Goal: Task Accomplishment & Management: Use online tool/utility

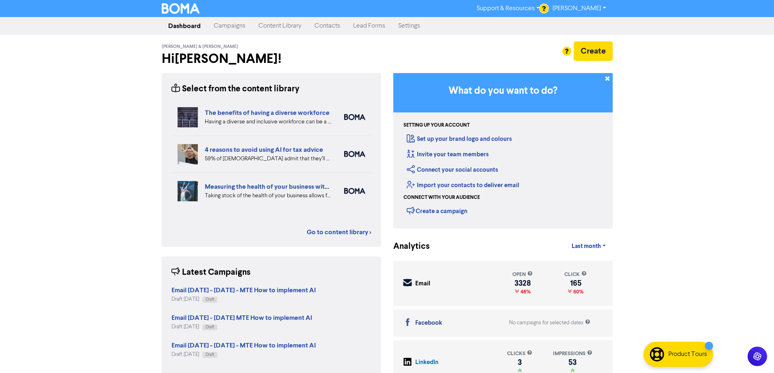
click at [231, 27] on link "Campaigns" at bounding box center [229, 26] width 45 height 16
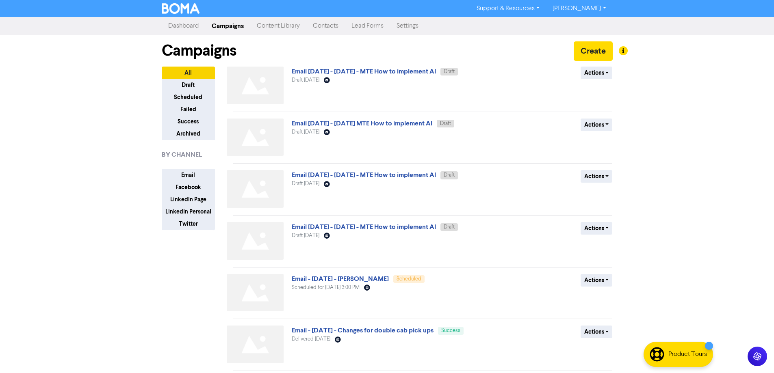
click at [594, 50] on div at bounding box center [387, 186] width 774 height 373
click at [600, 48] on button "Create" at bounding box center [592, 50] width 39 height 19
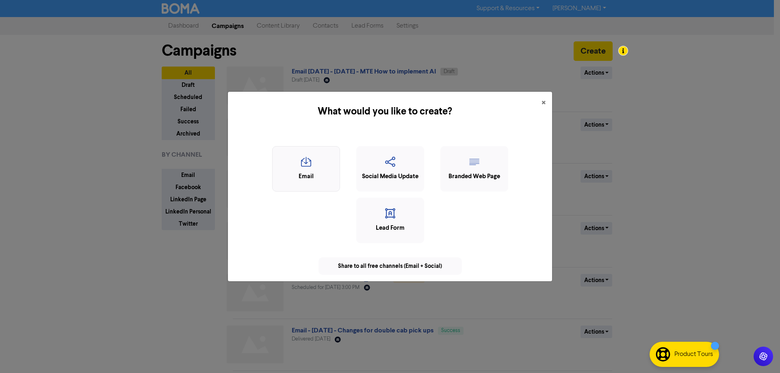
click at [306, 161] on icon "button" at bounding box center [306, 164] width 59 height 15
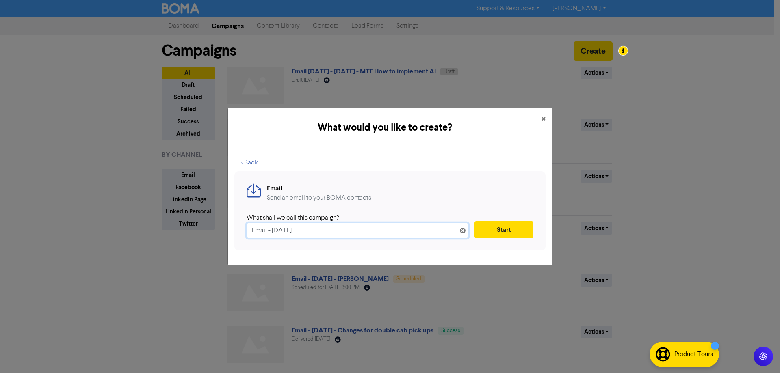
drag, startPoint x: 272, startPoint y: 232, endPoint x: 278, endPoint y: 229, distance: 7.1
click at [273, 231] on input "Email - [DATE]" at bounding box center [357, 230] width 222 height 15
click at [342, 232] on input "Email - [DATE]" at bounding box center [357, 230] width 222 height 15
click at [352, 237] on input "Email - [DATE] -" at bounding box center [357, 230] width 222 height 15
type input "Email - [DATE] - Future events"
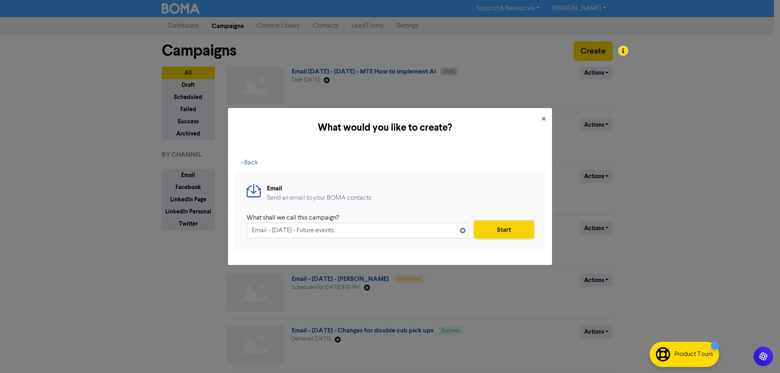
click at [501, 234] on button "Start" at bounding box center [503, 229] width 59 height 17
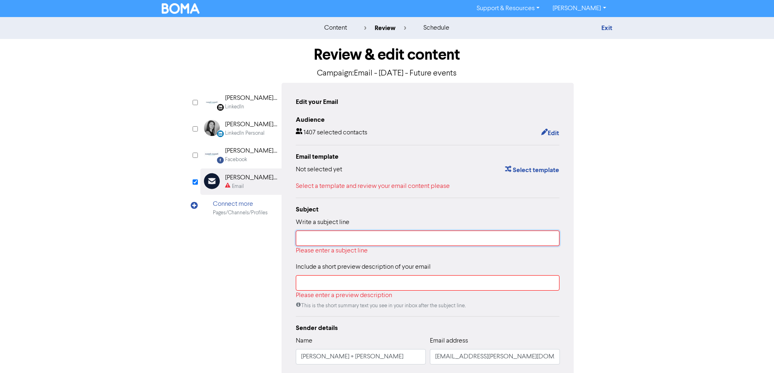
drag, startPoint x: 365, startPoint y: 242, endPoint x: 448, endPoint y: 216, distance: 86.2
click at [367, 241] on input "text" at bounding box center [428, 238] width 264 height 15
click at [609, 215] on div "Review & edit content Campaign: Email - [DATE] - Future events LinkedIn Page Cr…" at bounding box center [387, 233] width 463 height 389
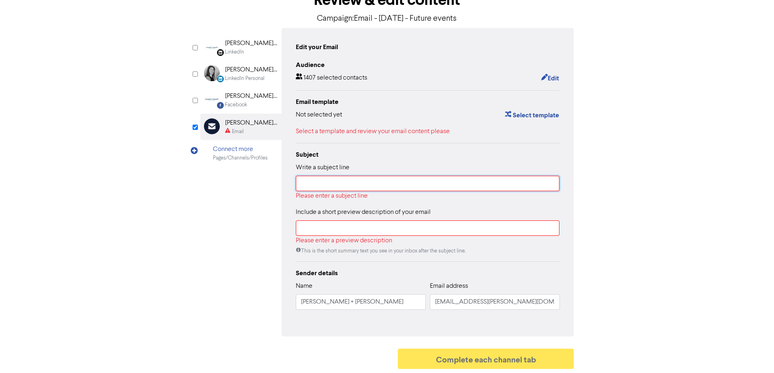
click at [510, 184] on input "text" at bounding box center [428, 183] width 264 height 15
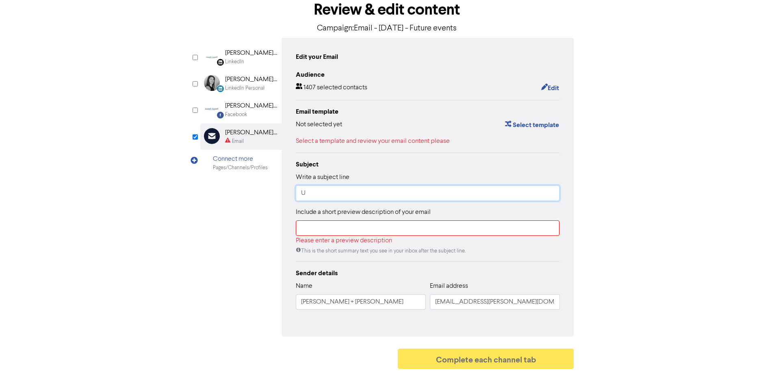
scroll to position [46, 0]
type input "Upcoming events"
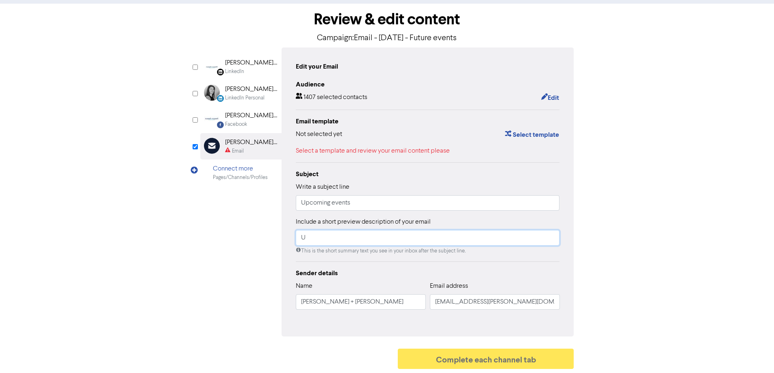
scroll to position [36, 0]
type input "Upcoming events"
click at [530, 134] on button "Select template" at bounding box center [531, 135] width 55 height 11
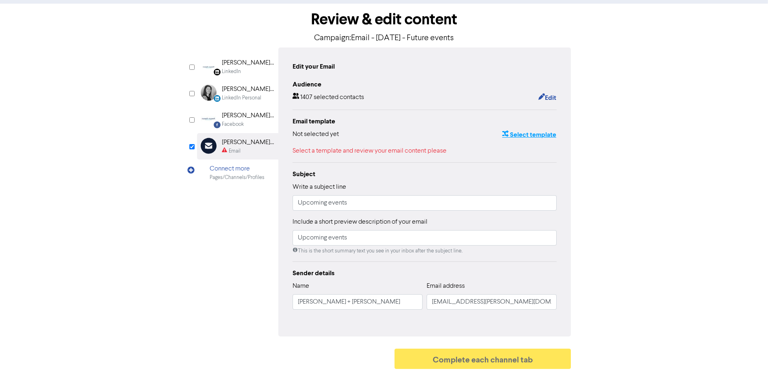
scroll to position [0, 0]
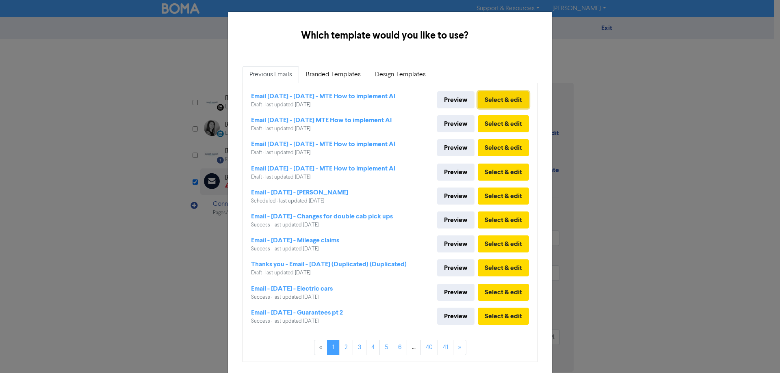
click at [485, 102] on button "Select & edit" at bounding box center [503, 99] width 51 height 17
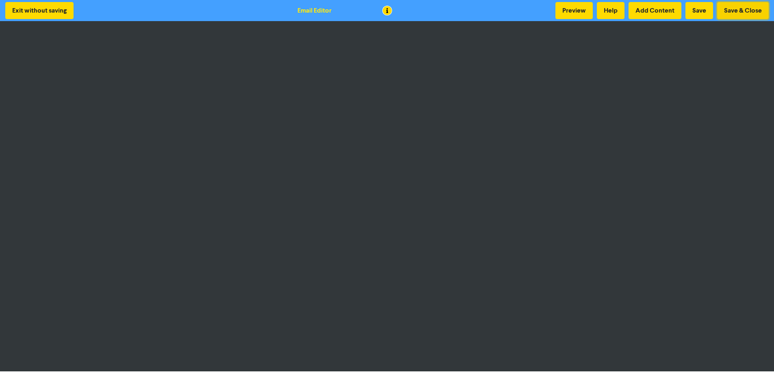
click at [744, 9] on button "Save & Close" at bounding box center [743, 10] width 52 height 17
click at [744, 10] on button "Save & Close" at bounding box center [743, 10] width 52 height 17
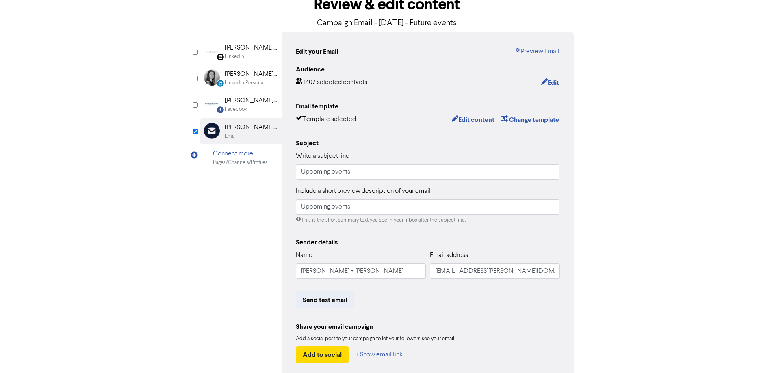
scroll to position [92, 0]
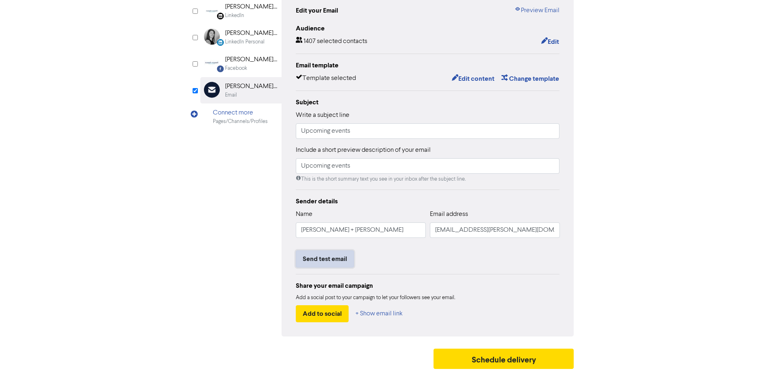
click at [319, 264] on button "Send test email" at bounding box center [325, 259] width 58 height 17
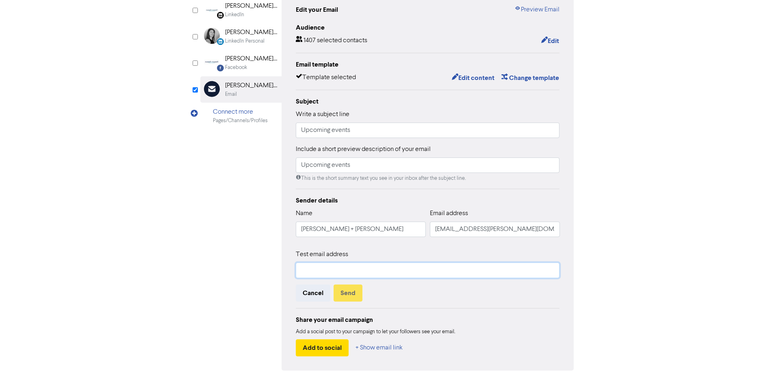
click at [324, 273] on input "text" at bounding box center [428, 270] width 264 height 15
type input "[PERSON_NAME][EMAIL_ADDRESS][PERSON_NAME][DOMAIN_NAME]"
click at [354, 294] on button "Send" at bounding box center [347, 293] width 29 height 17
